Goal: Information Seeking & Learning: Understand process/instructions

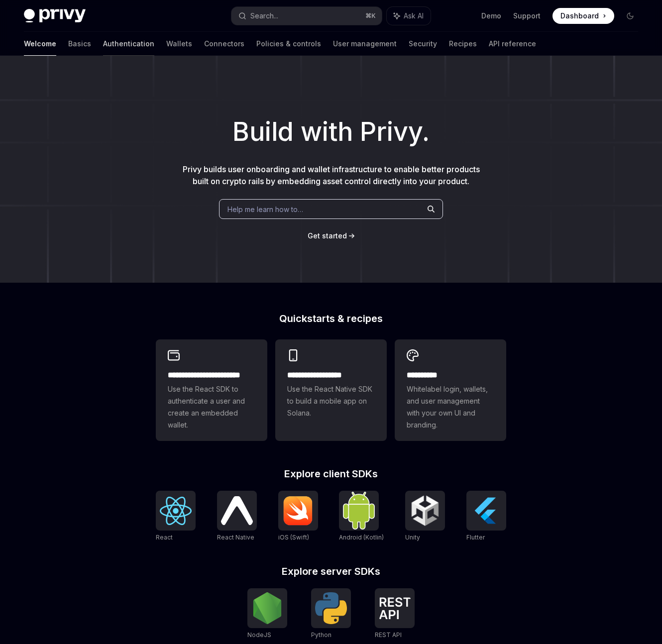
click at [103, 42] on link "Authentication" at bounding box center [128, 44] width 51 height 24
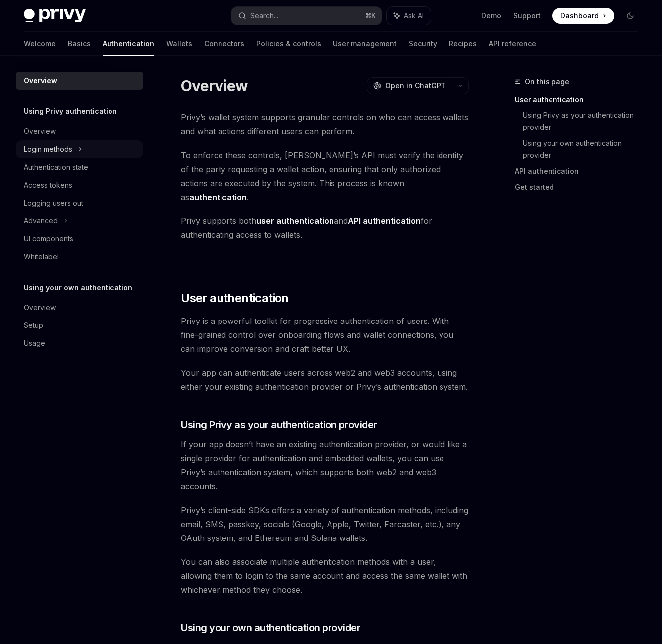
click at [75, 151] on div "Login methods" at bounding box center [79, 149] width 127 height 18
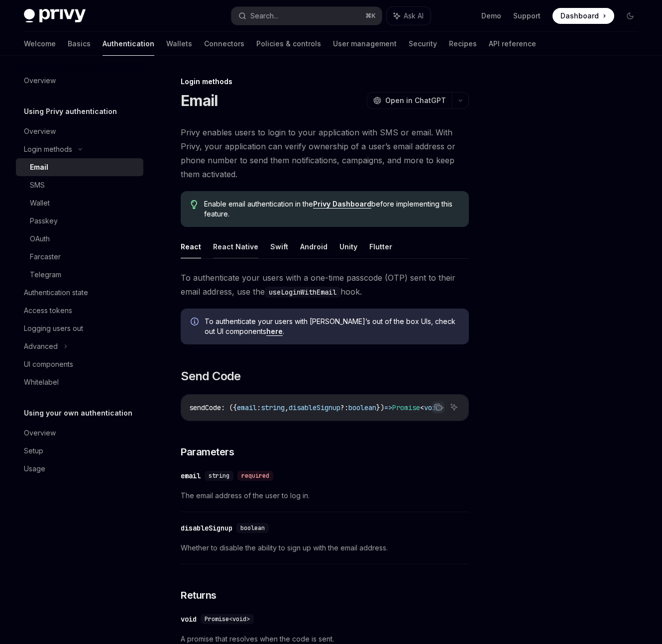
click at [246, 247] on button "React Native" at bounding box center [235, 246] width 45 height 23
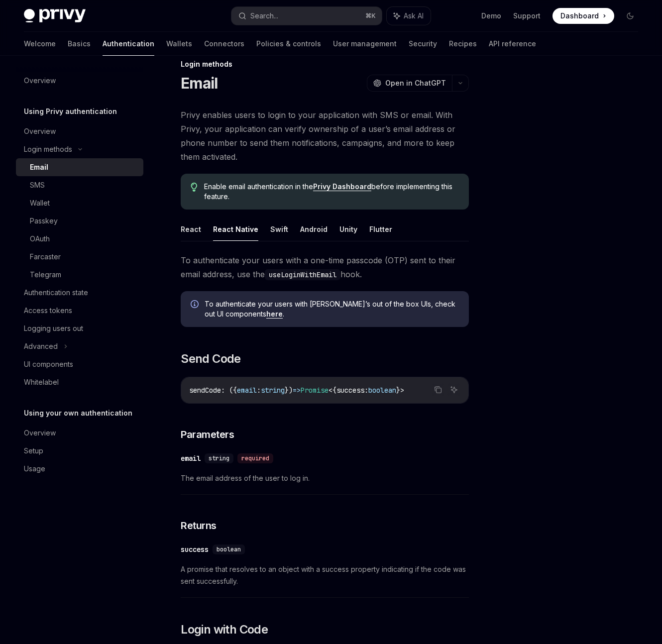
scroll to position [11, 0]
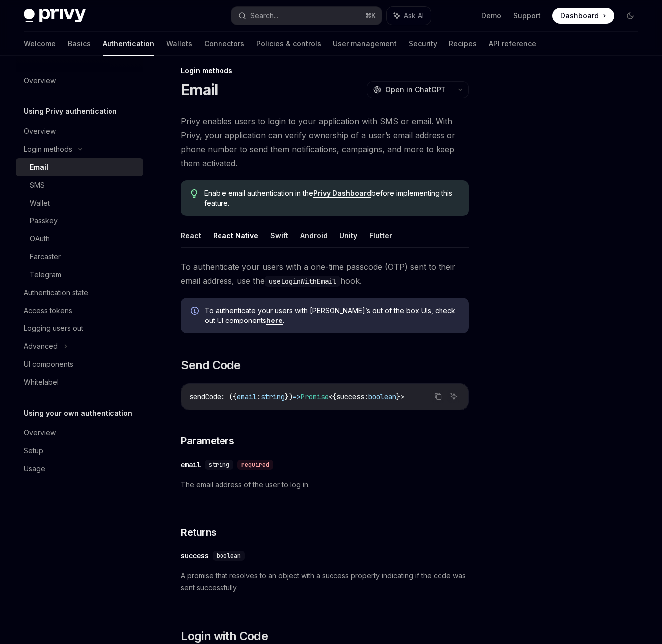
click at [196, 238] on button "React" at bounding box center [191, 235] width 20 height 23
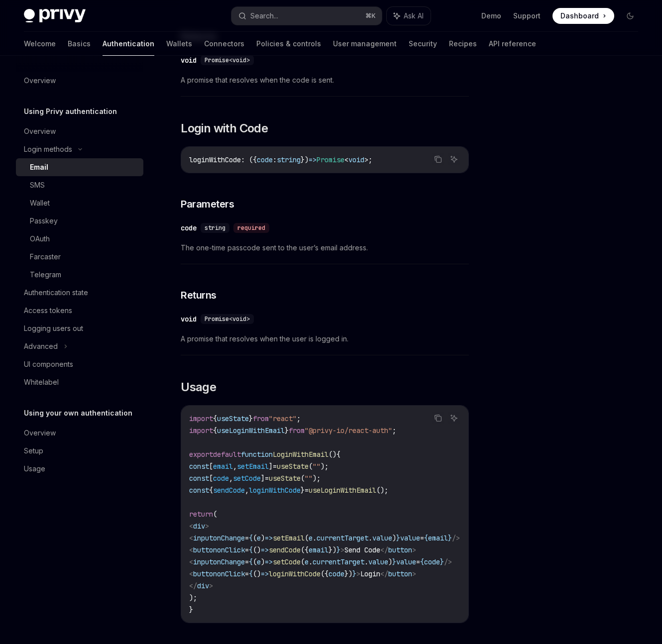
scroll to position [588, 0]
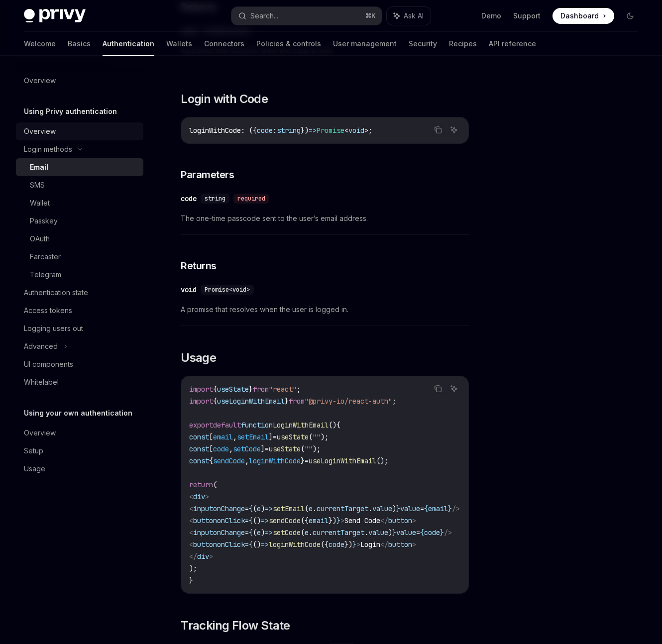
click at [40, 126] on div "Overview" at bounding box center [40, 131] width 32 height 12
type textarea "*"
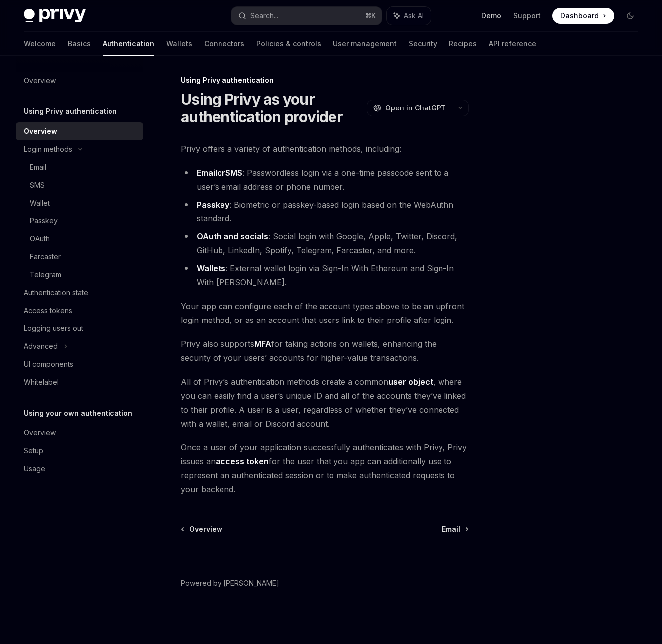
click at [498, 15] on link "Demo" at bounding box center [491, 16] width 20 height 10
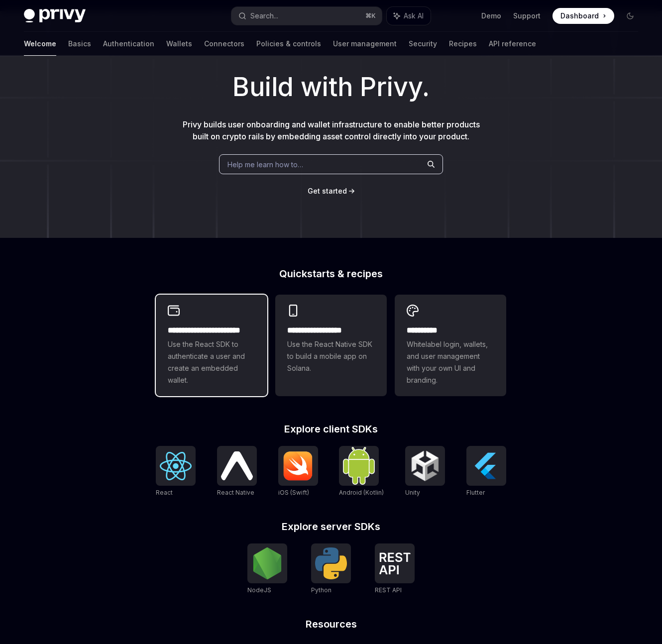
scroll to position [66, 0]
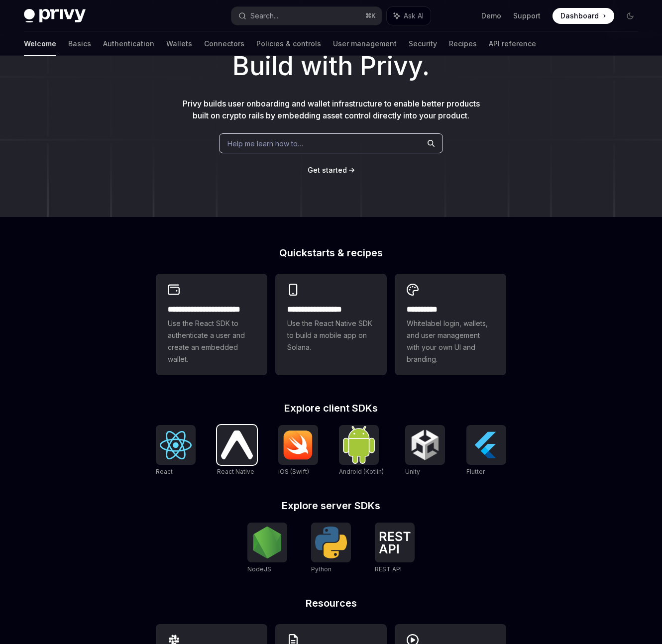
click at [223, 445] on img at bounding box center [237, 445] width 32 height 28
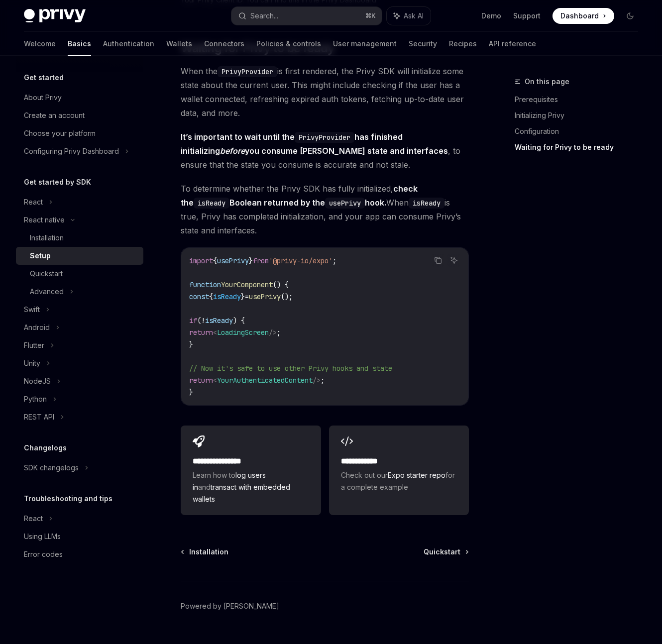
scroll to position [771, 0]
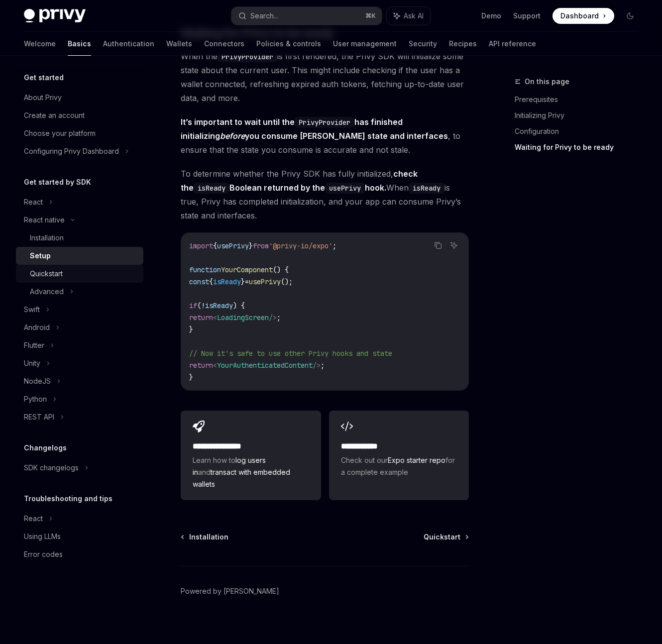
click at [48, 274] on div "Quickstart" at bounding box center [46, 274] width 33 height 12
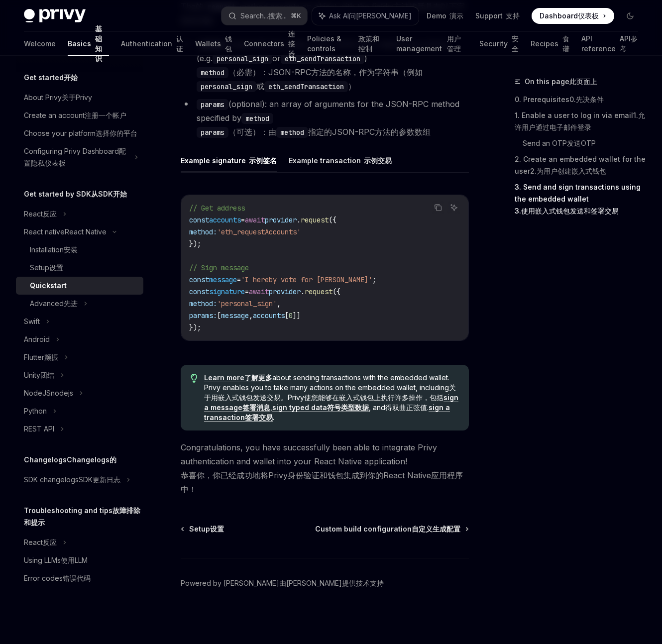
scroll to position [1752, 0]
click at [67, 308] on font "先进" at bounding box center [71, 303] width 14 height 8
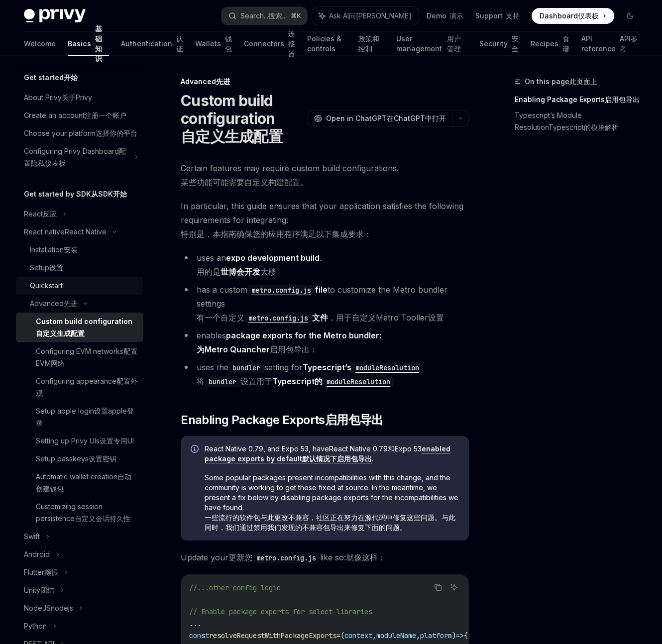
click at [48, 292] on div "Quickstart" at bounding box center [46, 286] width 33 height 12
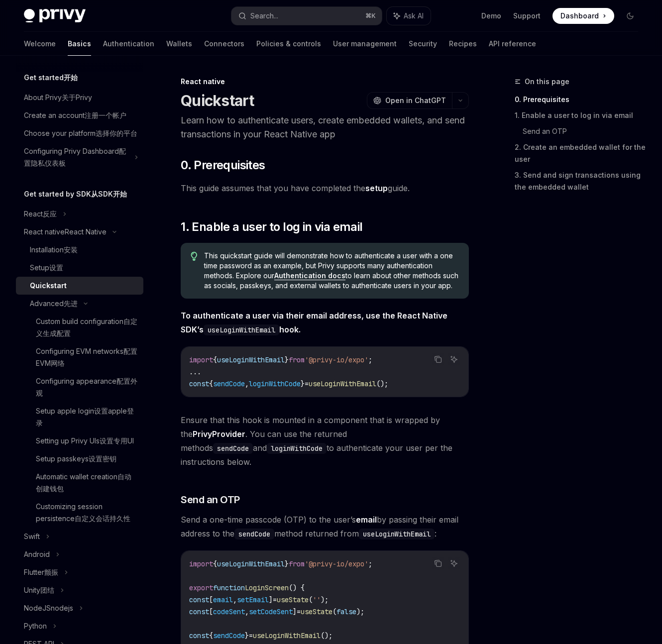
click at [49, 290] on font "Quickstart" at bounding box center [48, 285] width 37 height 8
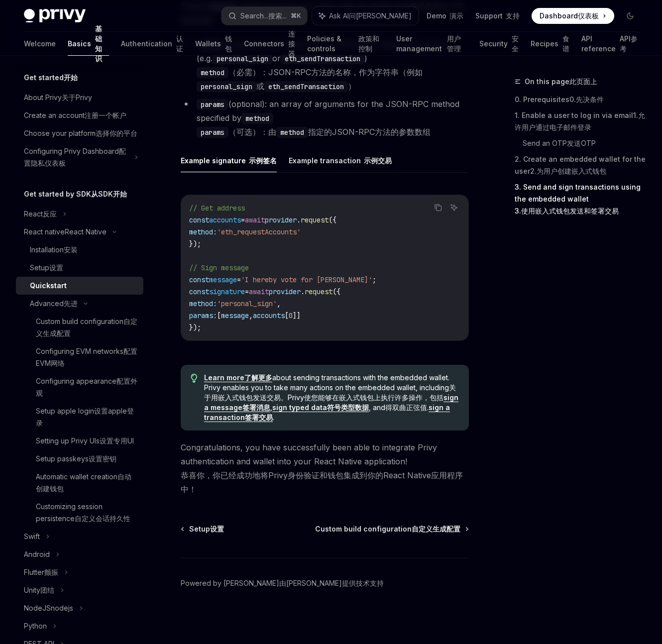
scroll to position [1752, 0]
click at [70, 254] on font "安装" at bounding box center [71, 249] width 14 height 8
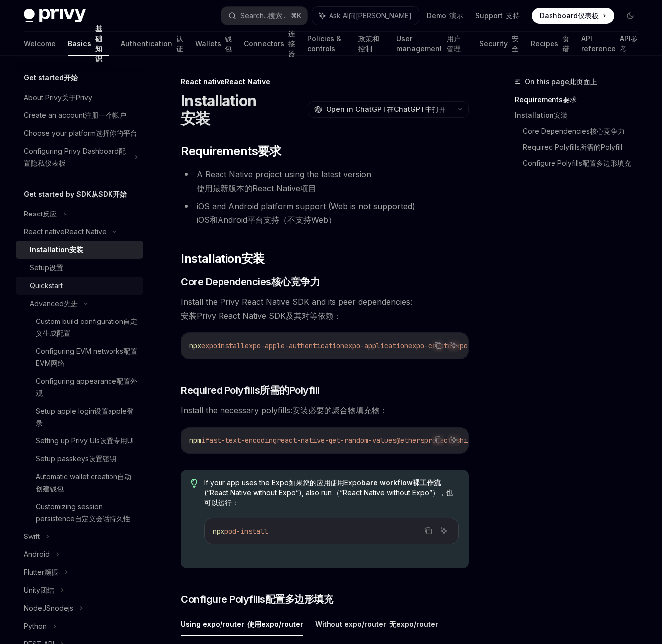
click at [59, 290] on font "Quickstart" at bounding box center [46, 285] width 33 height 8
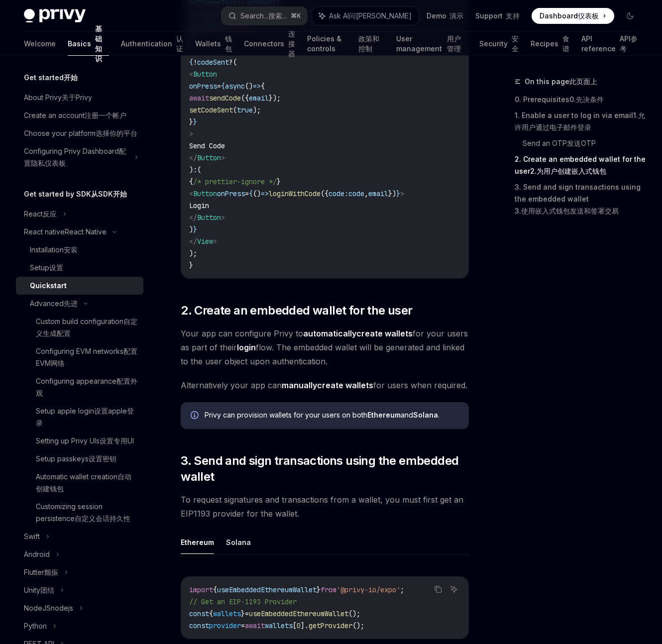
scroll to position [1062, 0]
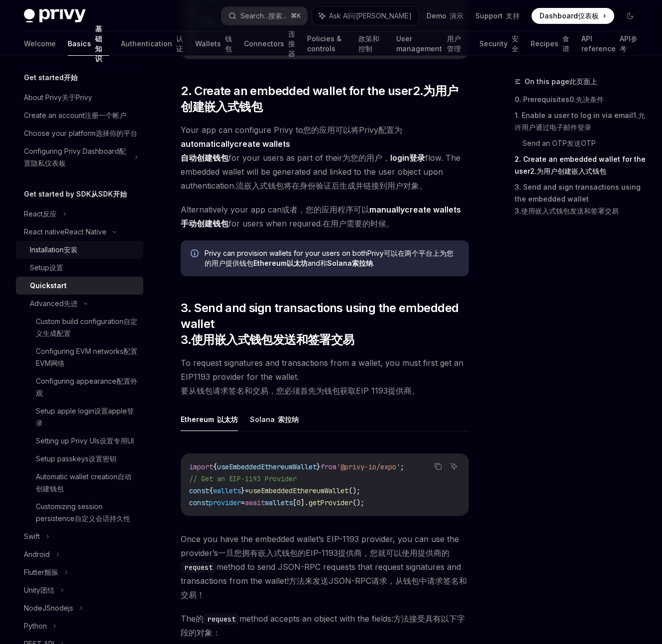
click at [61, 254] on font "Installation" at bounding box center [47, 249] width 34 height 8
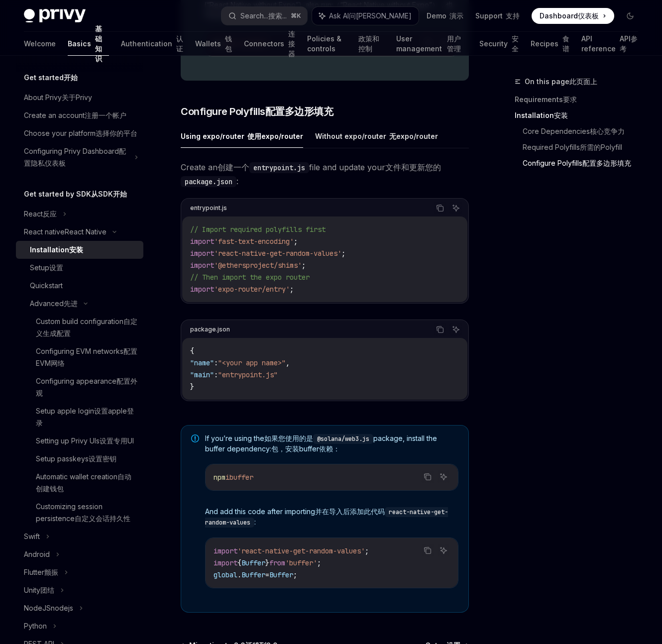
scroll to position [636, 0]
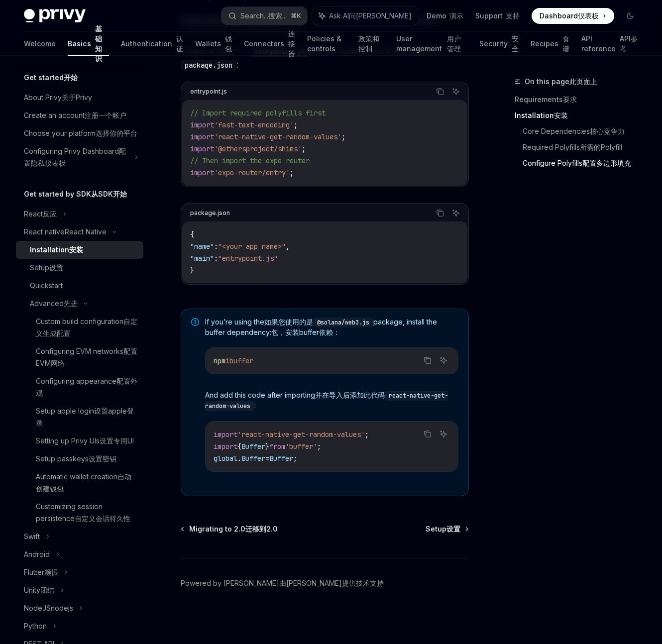
click at [69, 254] on font "安装" at bounding box center [76, 249] width 14 height 8
click at [53, 256] on div "Installation 安装" at bounding box center [56, 250] width 53 height 12
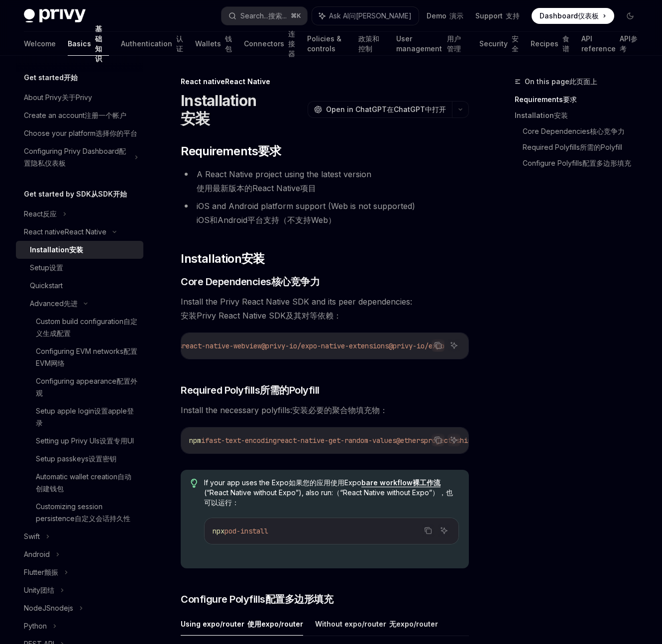
scroll to position [0, 623]
drag, startPoint x: 347, startPoint y: 235, endPoint x: 360, endPoint y: 232, distance: 13.8
click at [336, 225] on font "iOS和Android平台支持（不支持Web）" at bounding box center [266, 220] width 139 height 10
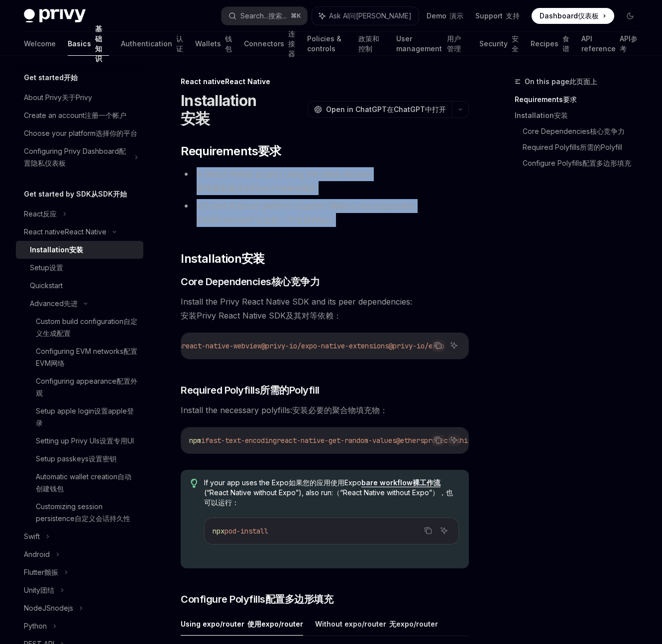
drag, startPoint x: 364, startPoint y: 232, endPoint x: 188, endPoint y: 182, distance: 183.8
click at [188, 182] on ul "A React Native project using the latest version 使用最新版本的React Native项目 iOS and A…" at bounding box center [325, 197] width 288 height 60
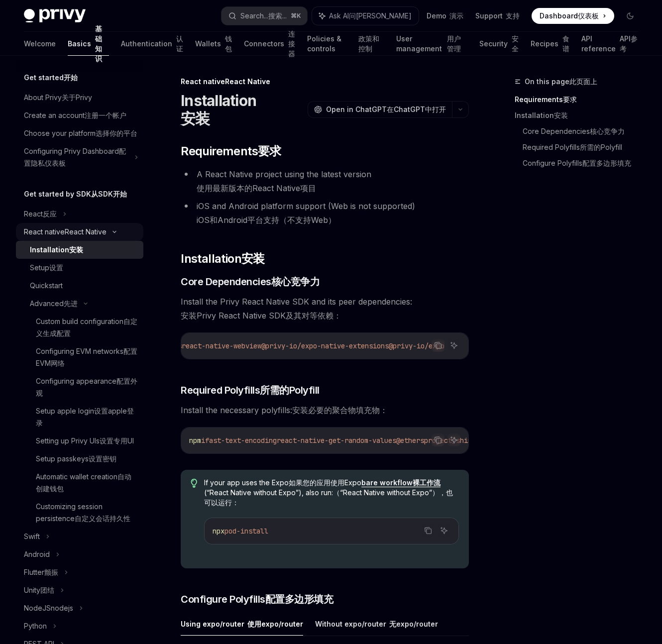
click at [53, 236] on font "React native" at bounding box center [44, 231] width 41 height 8
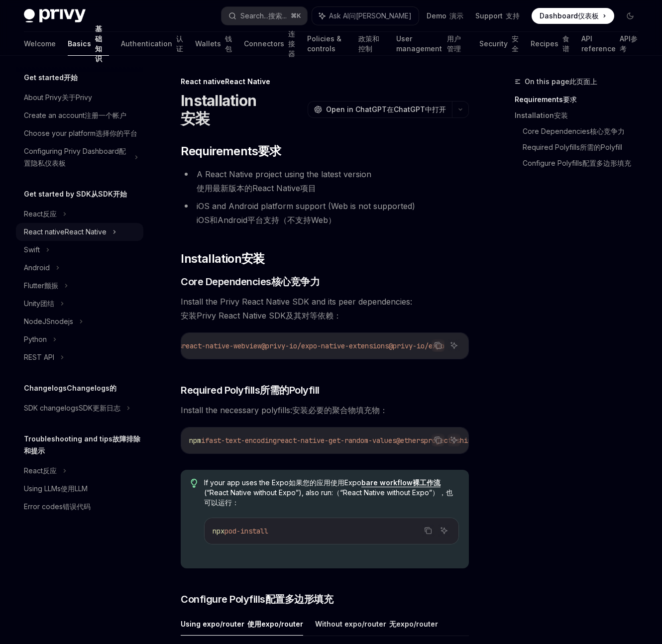
click at [53, 236] on font "React native" at bounding box center [44, 231] width 41 height 8
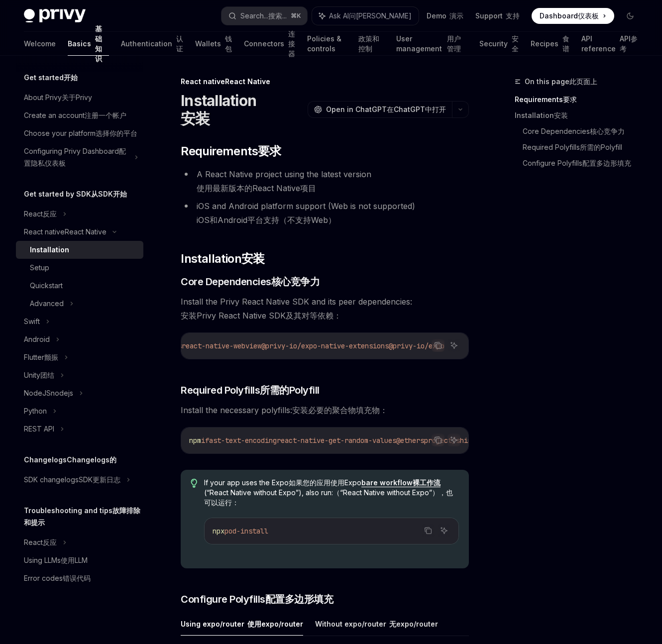
click at [51, 254] on font "Installation" at bounding box center [49, 249] width 39 height 8
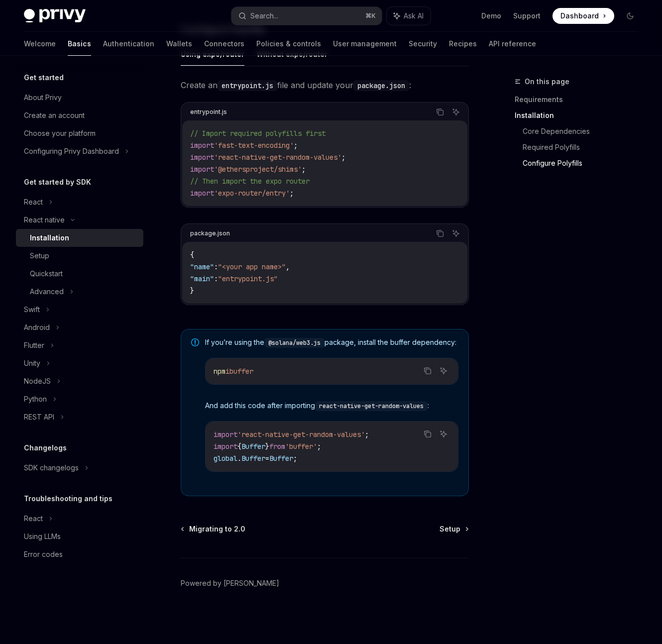
scroll to position [508, 0]
click at [47, 257] on font "Setup" at bounding box center [39, 255] width 19 height 8
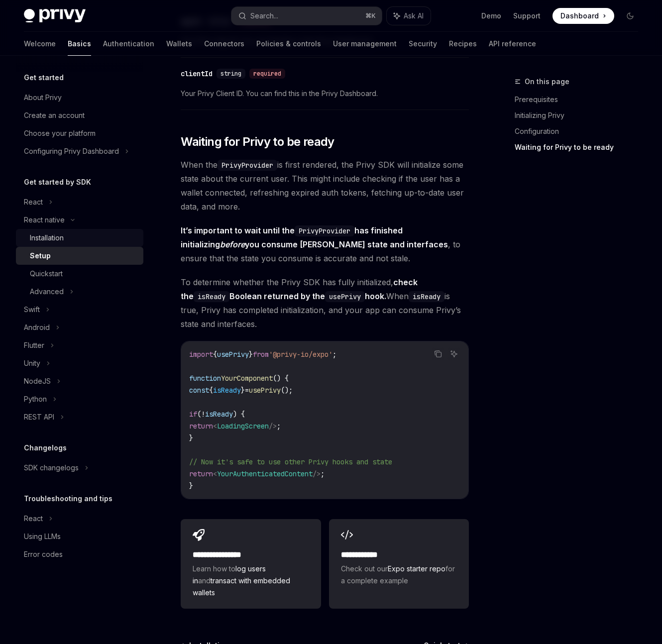
scroll to position [771, 0]
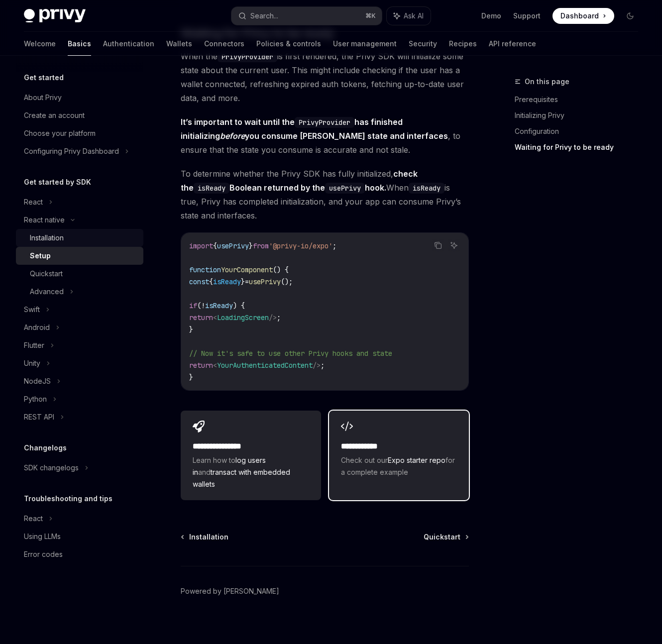
click at [396, 452] on h2 "**********" at bounding box center [399, 446] width 116 height 12
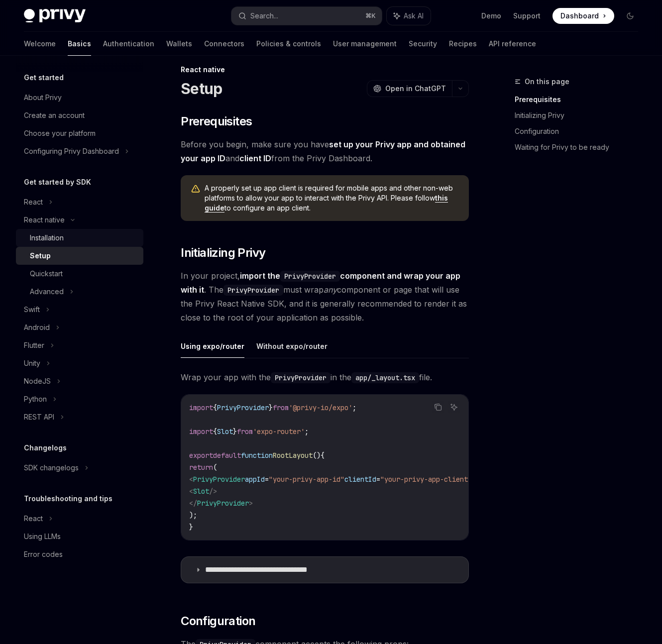
scroll to position [0, 0]
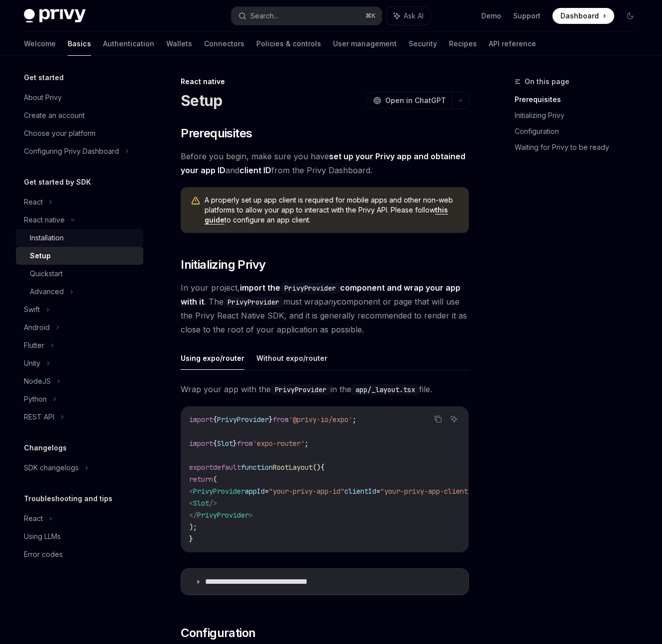
click at [52, 237] on font "Installation" at bounding box center [47, 237] width 34 height 8
type textarea "*"
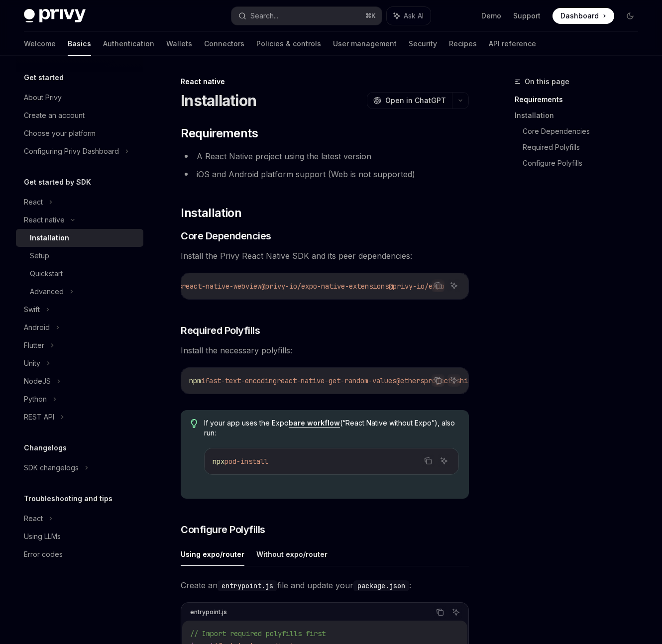
scroll to position [0, 623]
